Goal: Information Seeking & Learning: Learn about a topic

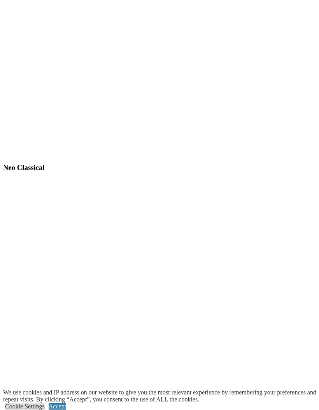
scroll to position [2780, 0]
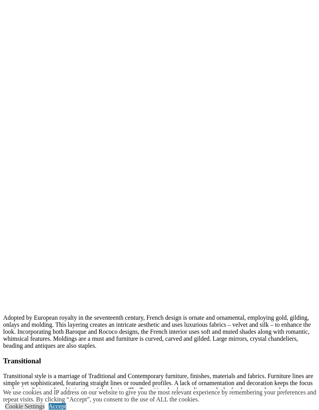
scroll to position [1728, 0]
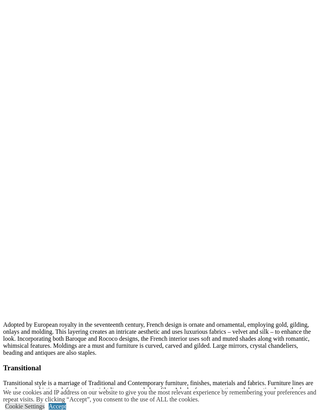
click at [0, 0] on div at bounding box center [0, 0] width 0 height 0
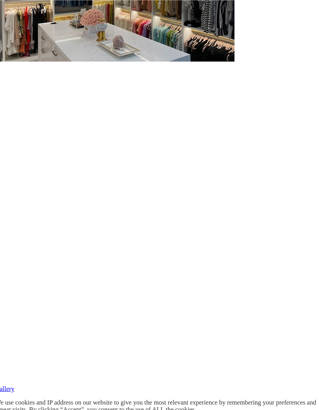
scroll to position [899, 0]
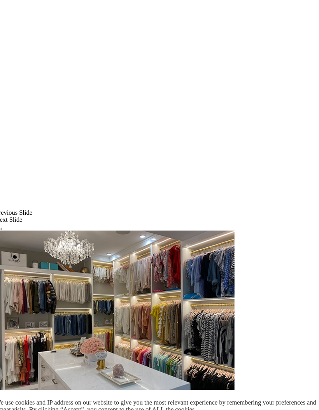
scroll to position [579, 0]
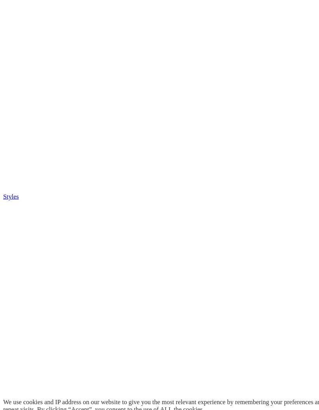
scroll to position [1404, 0]
click at [0, 0] on div at bounding box center [0, 0] width 0 height 0
